Goal: Use online tool/utility: Utilize a website feature to perform a specific function

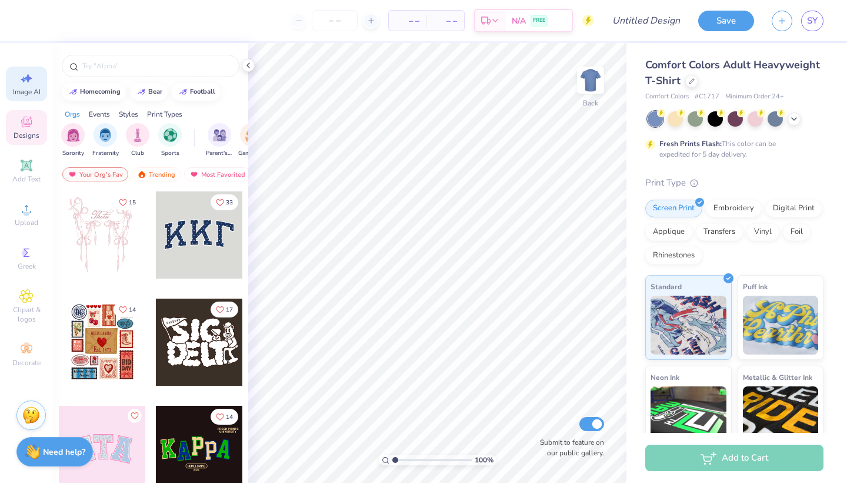
click at [29, 77] on icon at bounding box center [26, 78] width 14 height 14
select select "4"
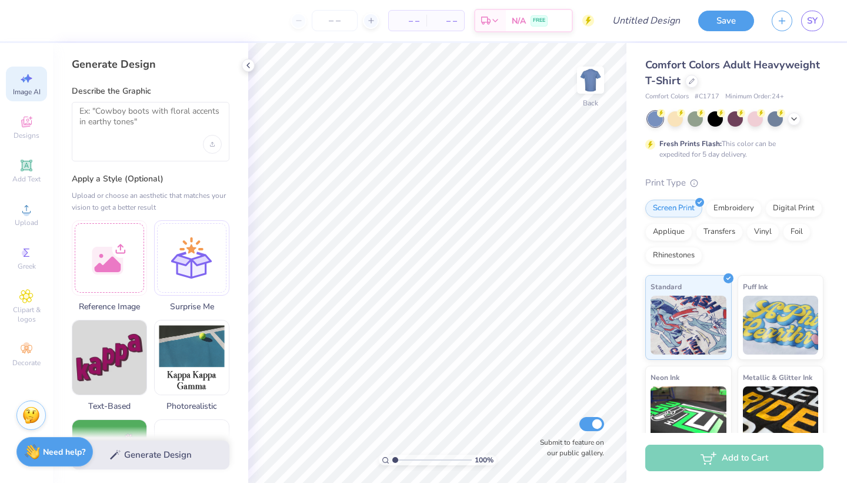
click at [175, 137] on div at bounding box center [151, 131] width 158 height 59
click at [127, 115] on textarea at bounding box center [150, 120] width 142 height 29
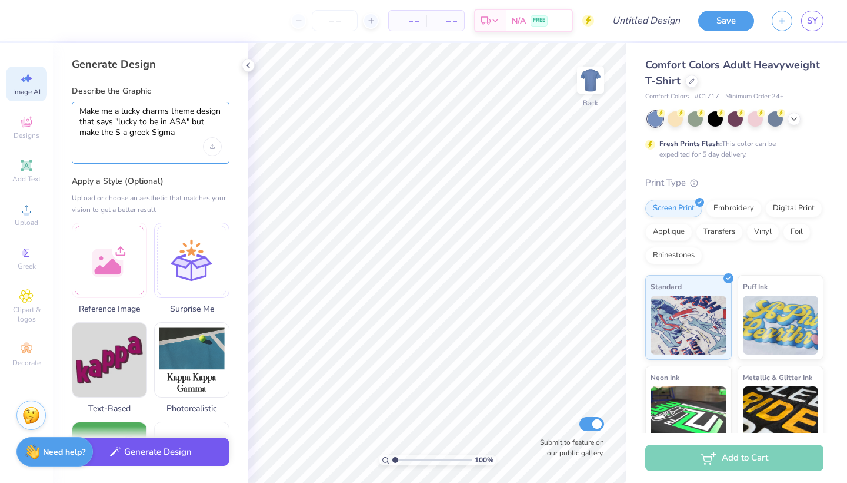
type textarea "Make me a lucky charms theme design that says "lucky to be in ASA" but make the…"
click at [174, 450] on button "Generate Design" at bounding box center [151, 451] width 158 height 29
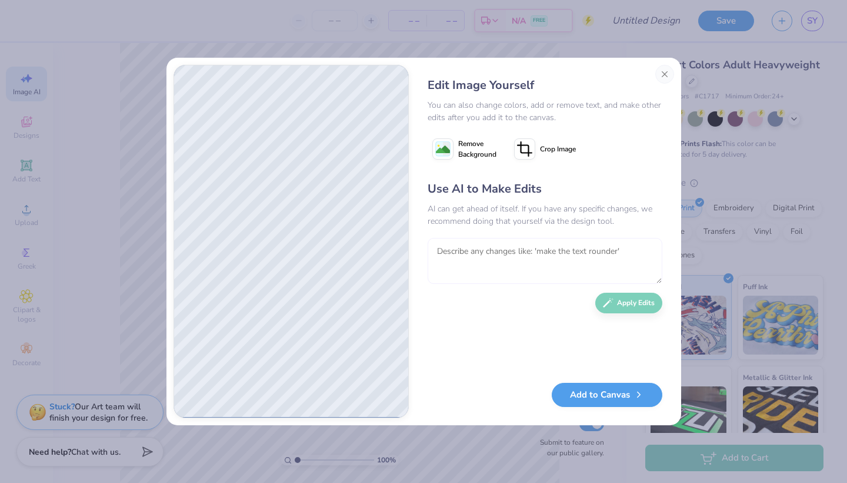
click at [492, 270] on textarea at bounding box center [545, 261] width 235 height 46
type textarea "make the background white"
click at [632, 298] on button "Apply Edits" at bounding box center [628, 300] width 67 height 21
click at [666, 76] on button "Close" at bounding box center [665, 74] width 19 height 19
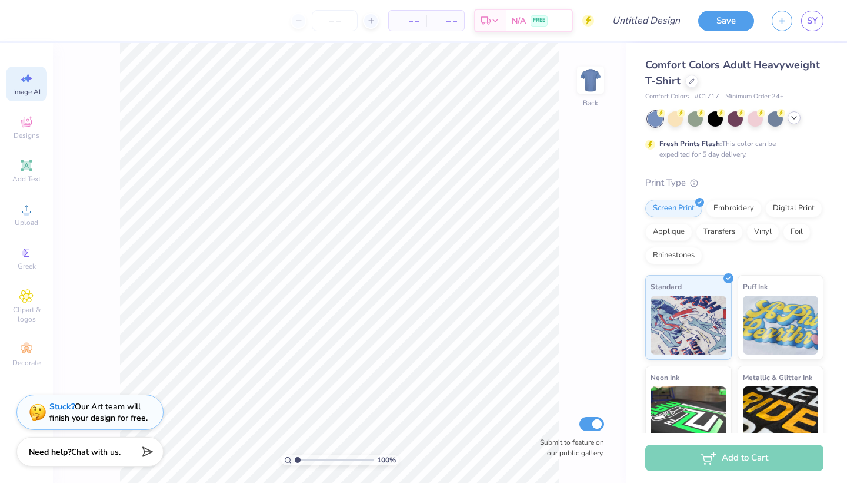
click at [793, 116] on icon at bounding box center [794, 117] width 9 height 9
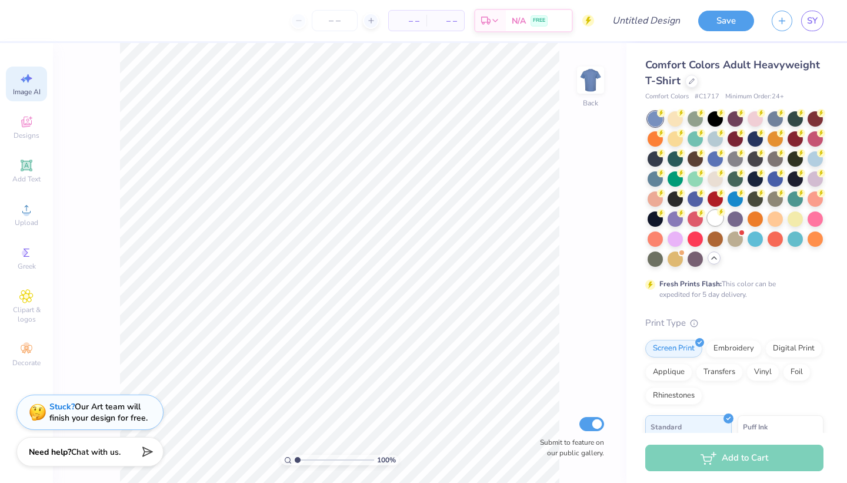
click at [712, 216] on div at bounding box center [715, 217] width 15 height 15
click at [33, 125] on icon at bounding box center [26, 122] width 14 height 14
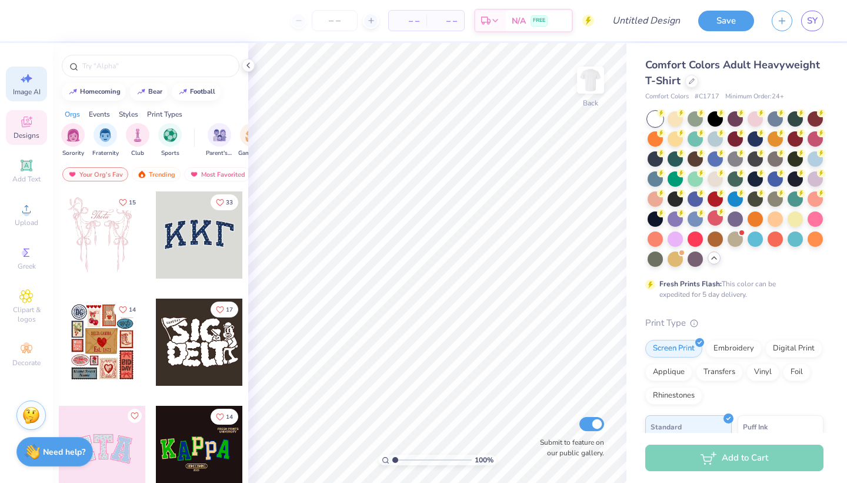
click at [36, 83] on div "Image AI" at bounding box center [26, 83] width 41 height 35
select select "4"
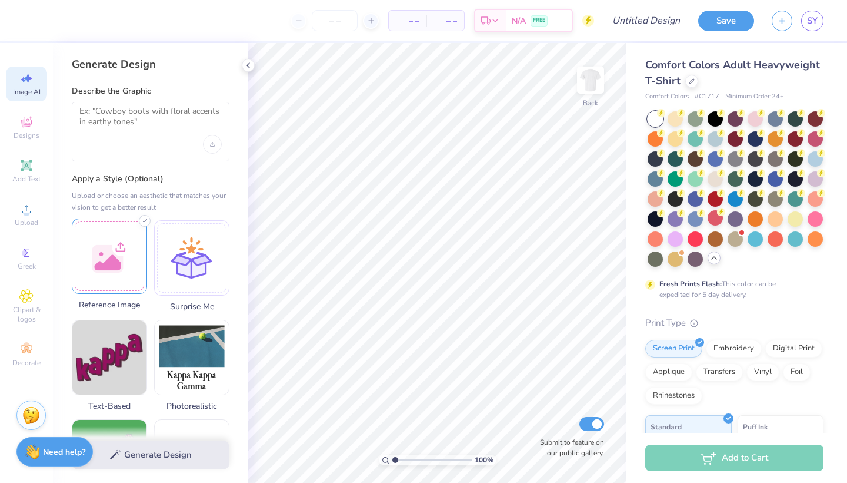
click at [119, 268] on div at bounding box center [109, 255] width 75 height 75
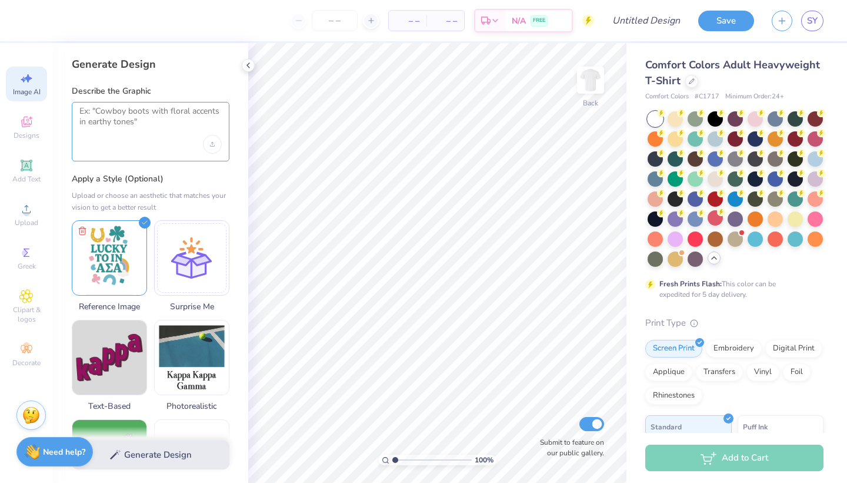
click at [136, 124] on textarea at bounding box center [150, 120] width 142 height 29
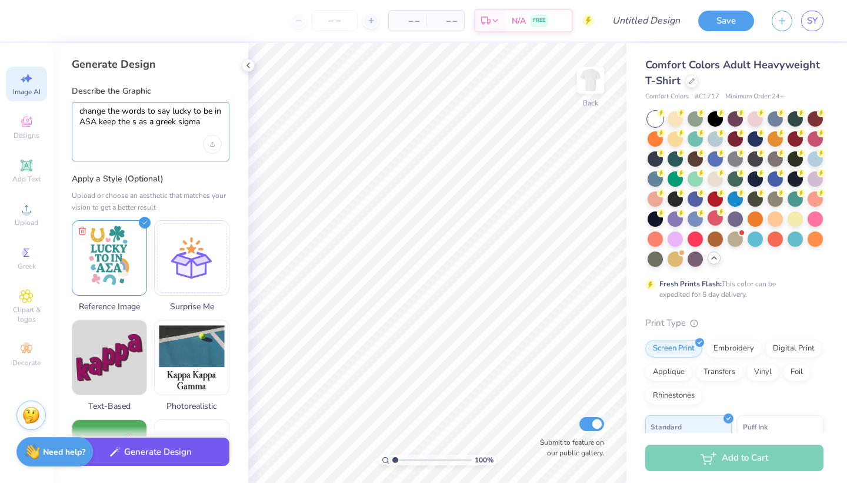
type textarea "change the words to say lucky to be in ASA keep the s as a greek sigma"
click at [177, 452] on button "Generate Design" at bounding box center [151, 451] width 158 height 29
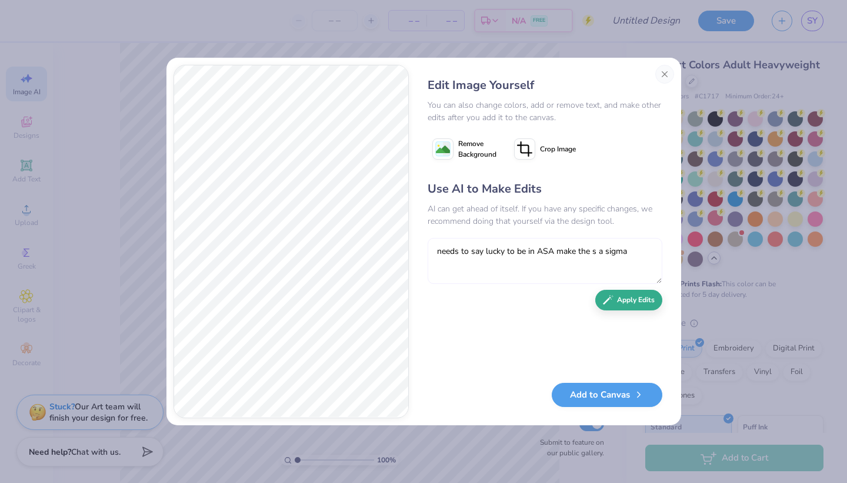
type textarea "needs to say lucky to be in ASA make the s a sigma"
click at [643, 303] on button "Apply Edits" at bounding box center [628, 300] width 67 height 21
click at [631, 278] on textarea at bounding box center [545, 261] width 235 height 46
type textarea "more colorful"
click at [634, 300] on button "Apply Edits" at bounding box center [628, 300] width 67 height 21
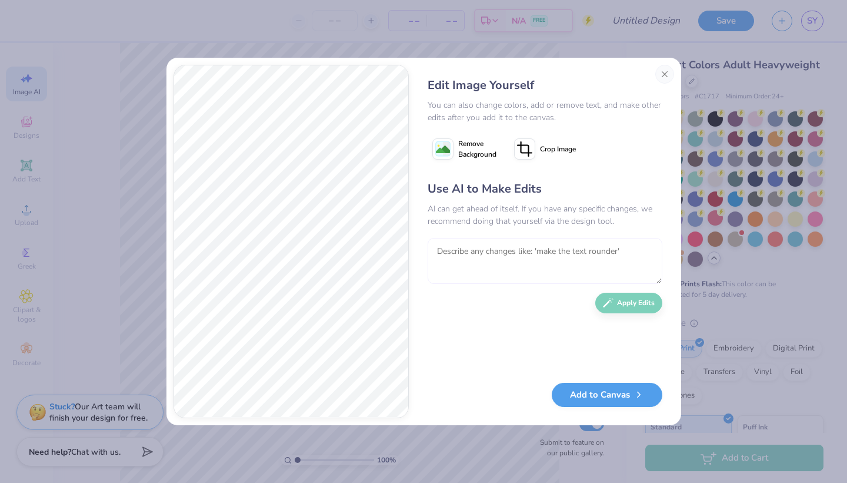
click at [463, 248] on textarea at bounding box center [545, 261] width 235 height 46
type textarea "do bright pastel colors"
click at [618, 304] on button "Apply Edits" at bounding box center [628, 300] width 67 height 21
